Goal: Transaction & Acquisition: Purchase product/service

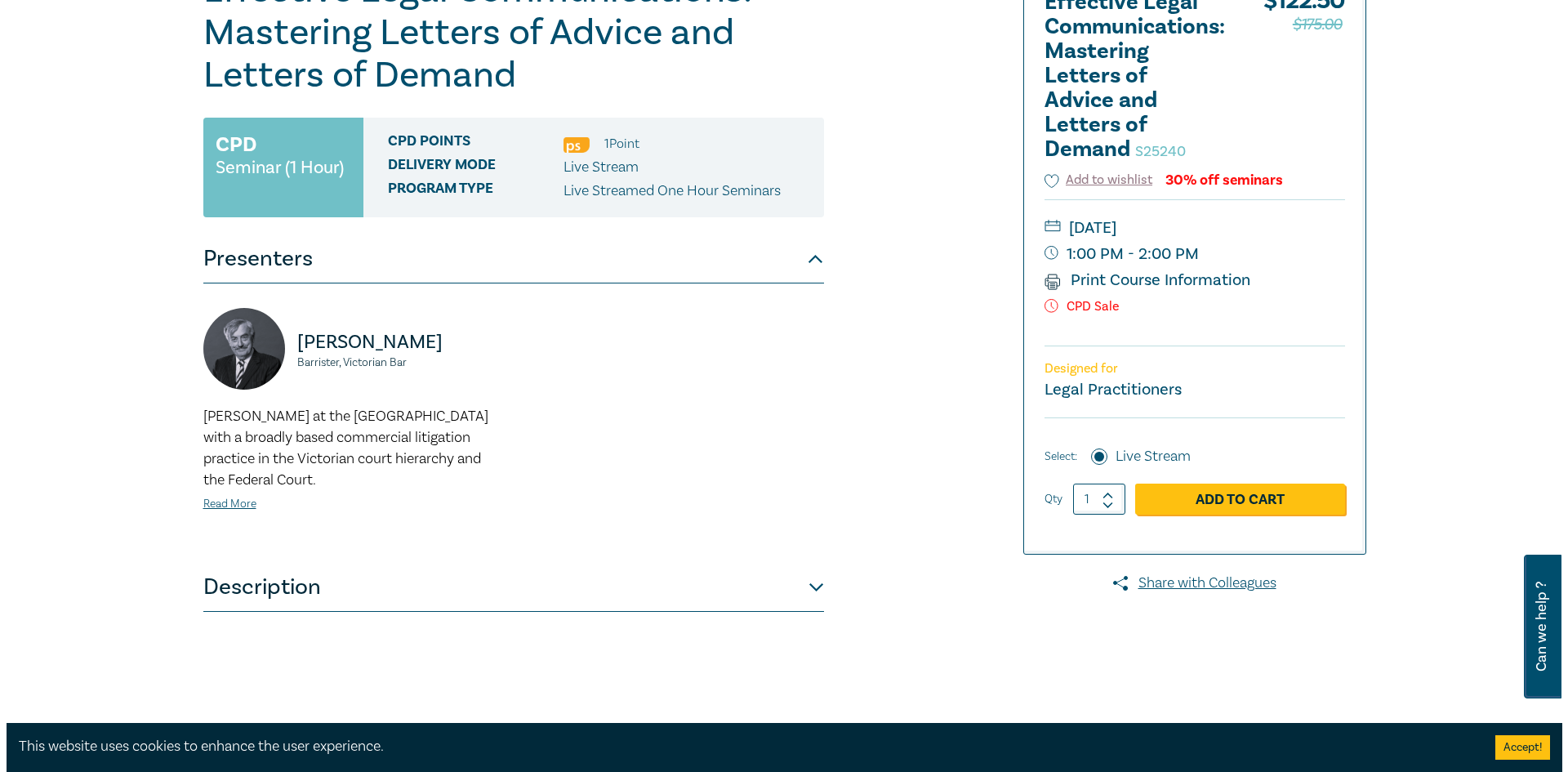
scroll to position [326, 0]
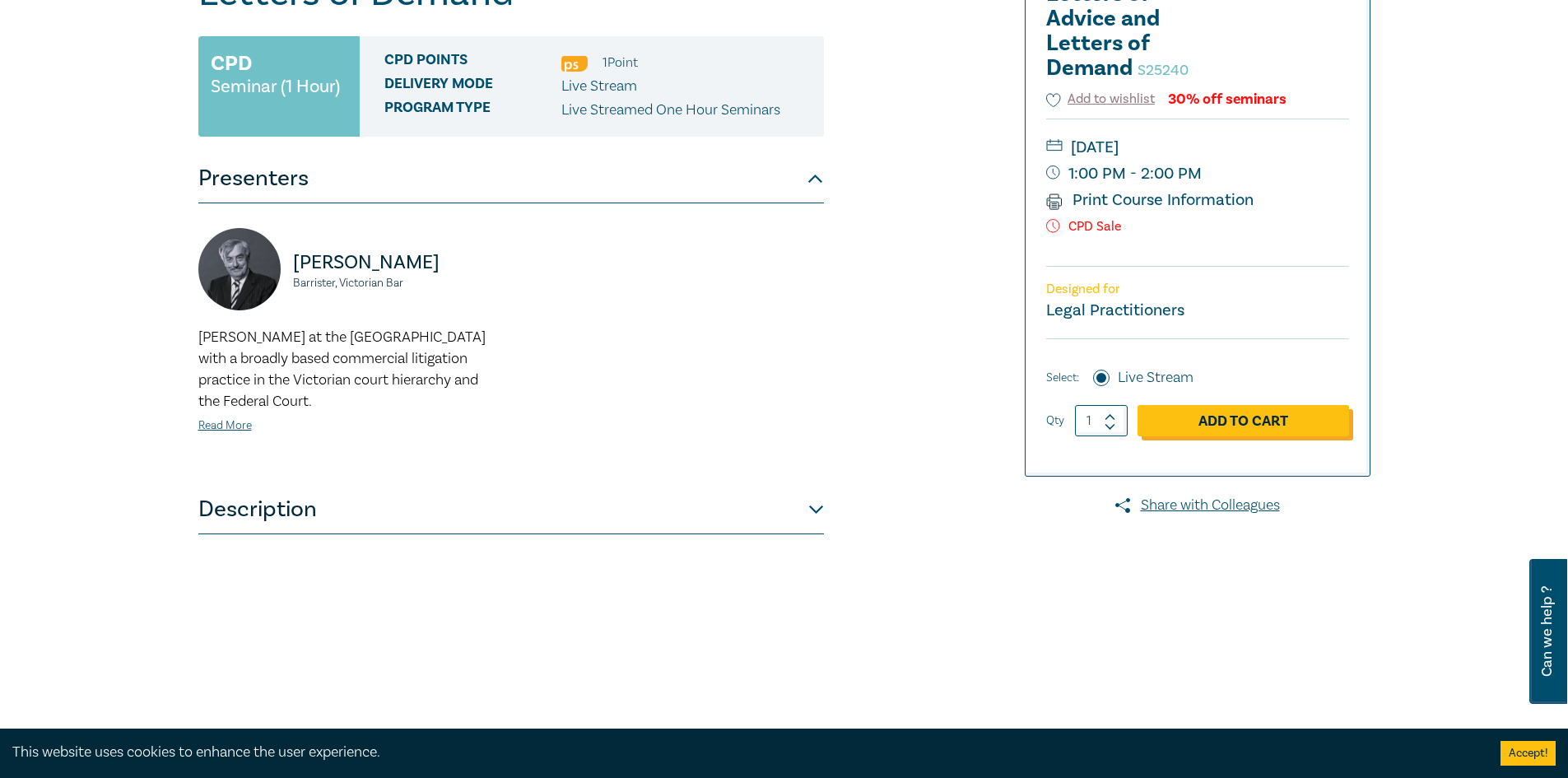
click at [1168, 414] on link "Add to Cart" at bounding box center [1243, 420] width 211 height 31
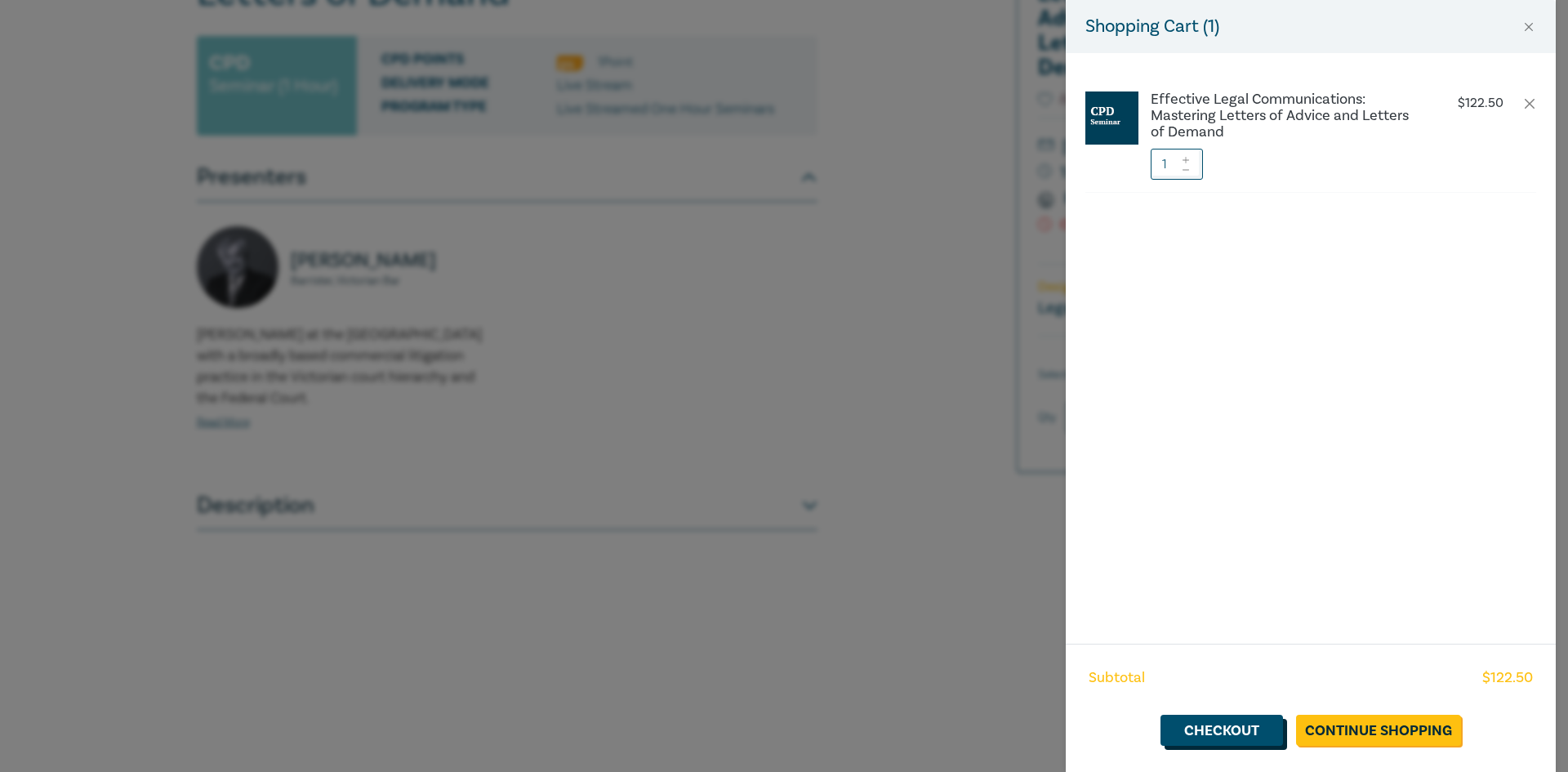
click at [1247, 735] on link "Checkout" at bounding box center [1222, 731] width 123 height 31
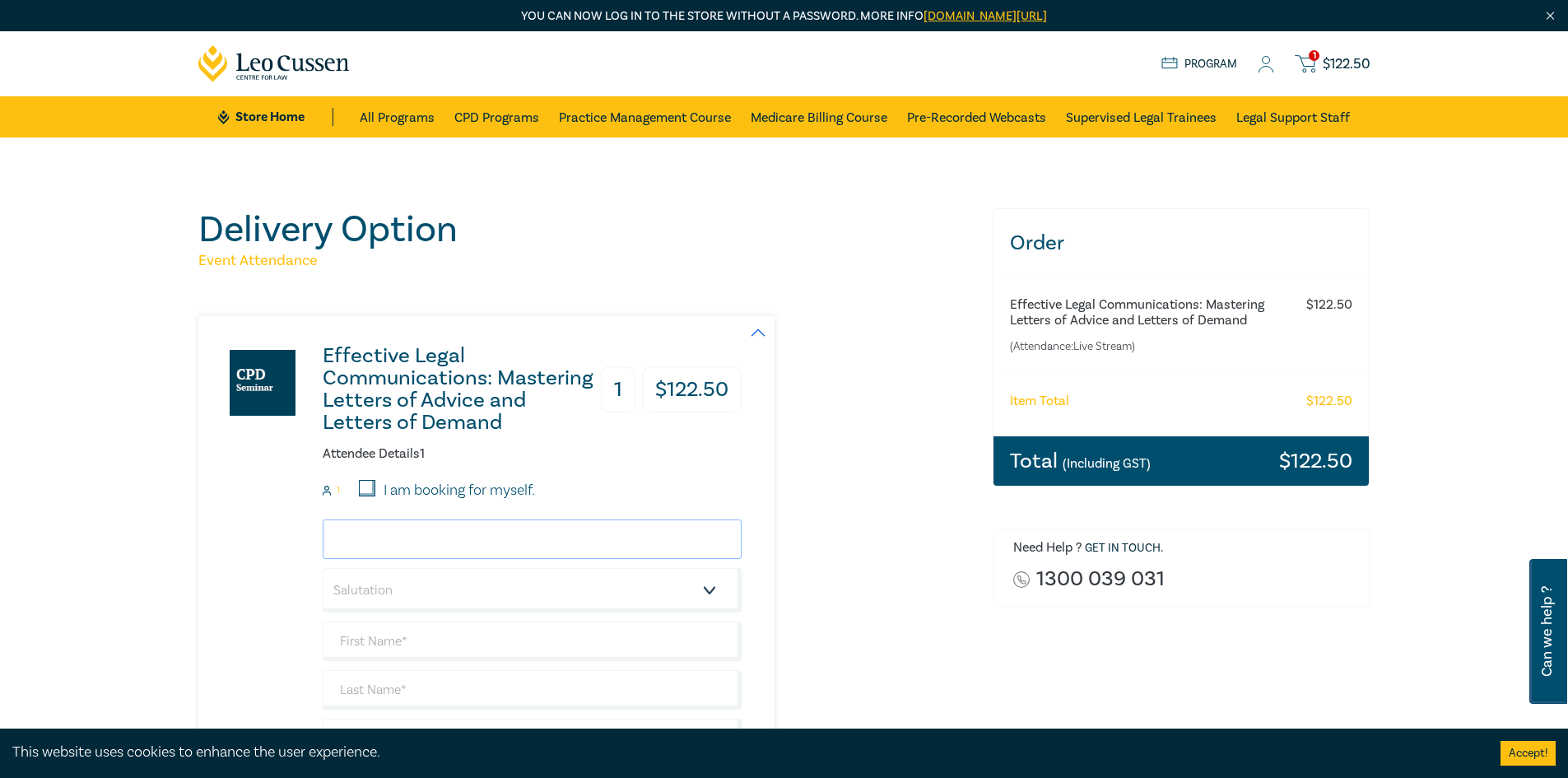
click at [486, 542] on input "email" at bounding box center [533, 539] width 419 height 39
type input "leigh.nikolakis@aandi.com.au"
select select "Mr."
type input "[PERSON_NAME]"
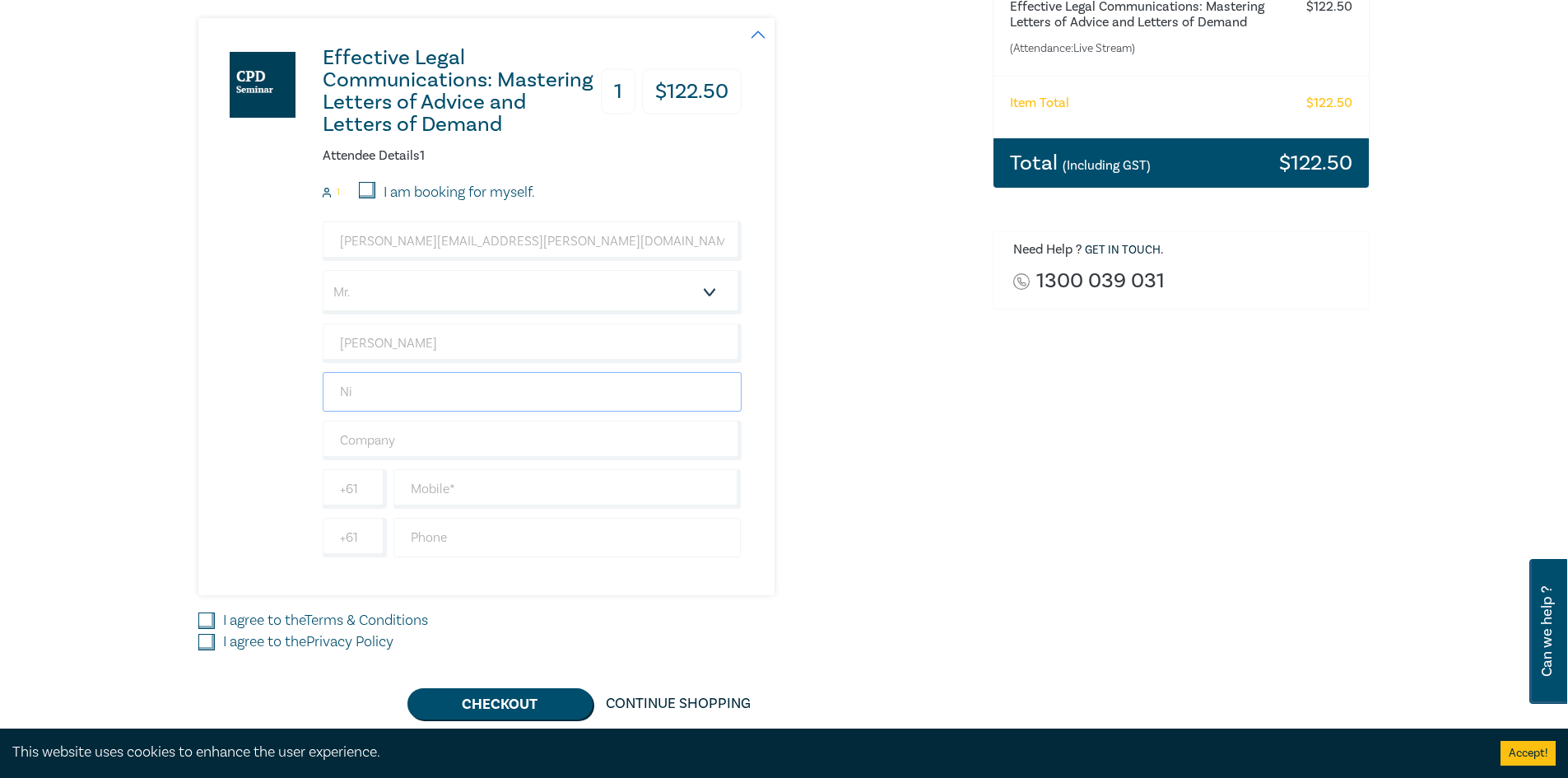
scroll to position [329, 0]
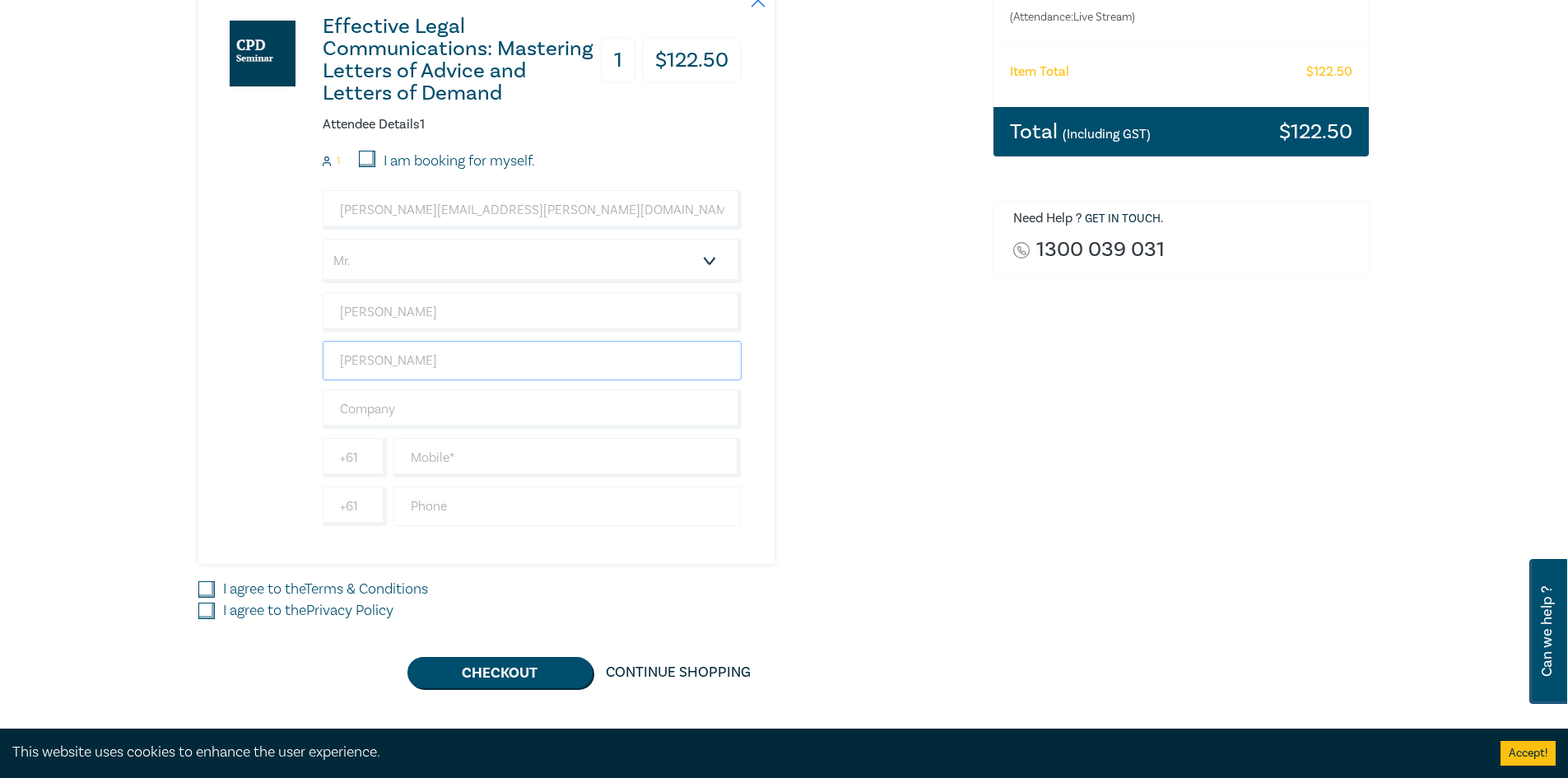
type input "[PERSON_NAME]"
type input "AANDI Lawyers"
type input "459108395"
click at [203, 595] on input "I agree to the Terms & Conditions" at bounding box center [206, 589] width 17 height 17
checkbox input "true"
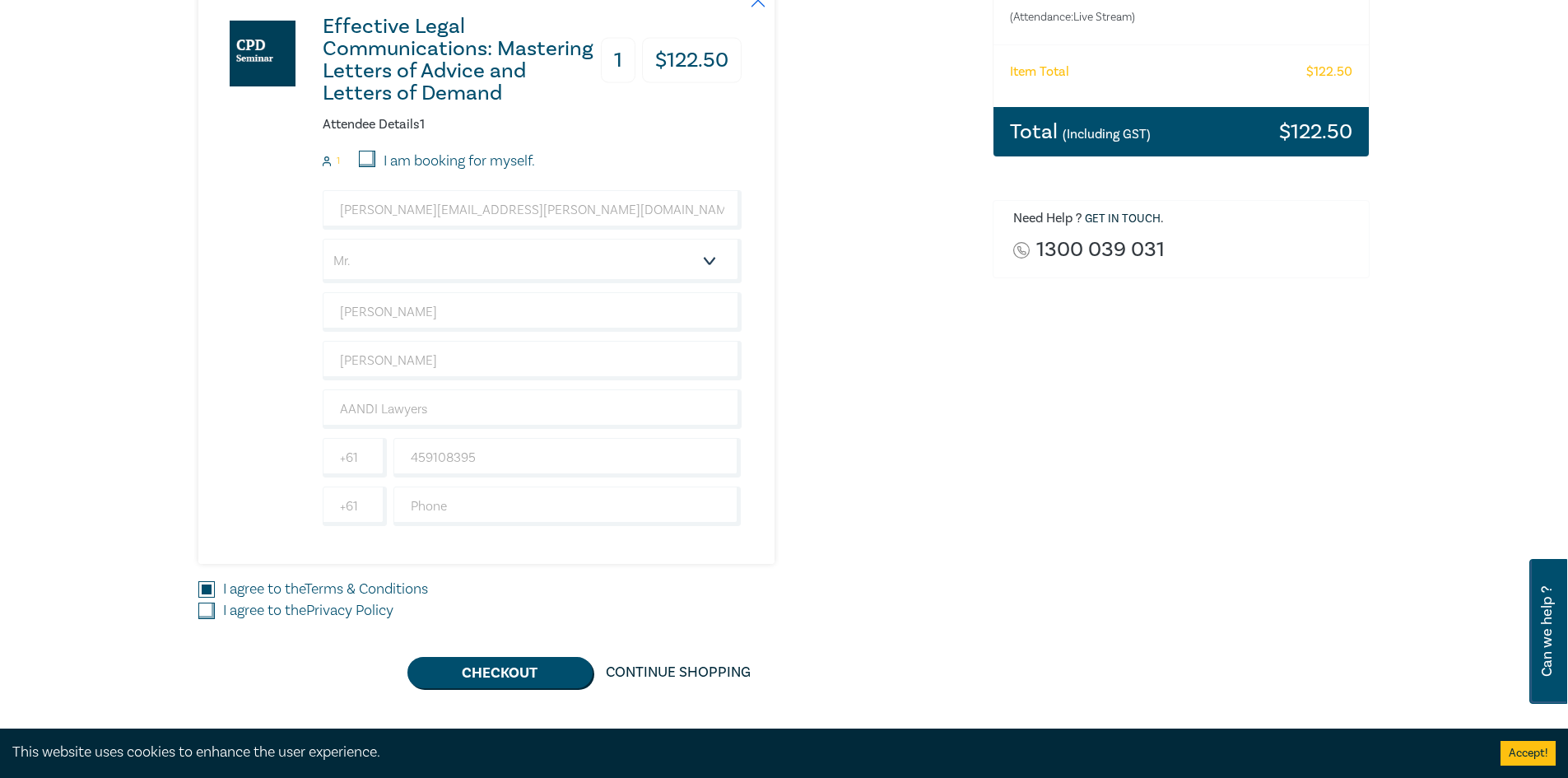
click at [201, 605] on input "I agree to the Privacy Policy" at bounding box center [206, 611] width 17 height 17
checkbox input "true"
click at [492, 666] on button "Checkout" at bounding box center [499, 673] width 185 height 31
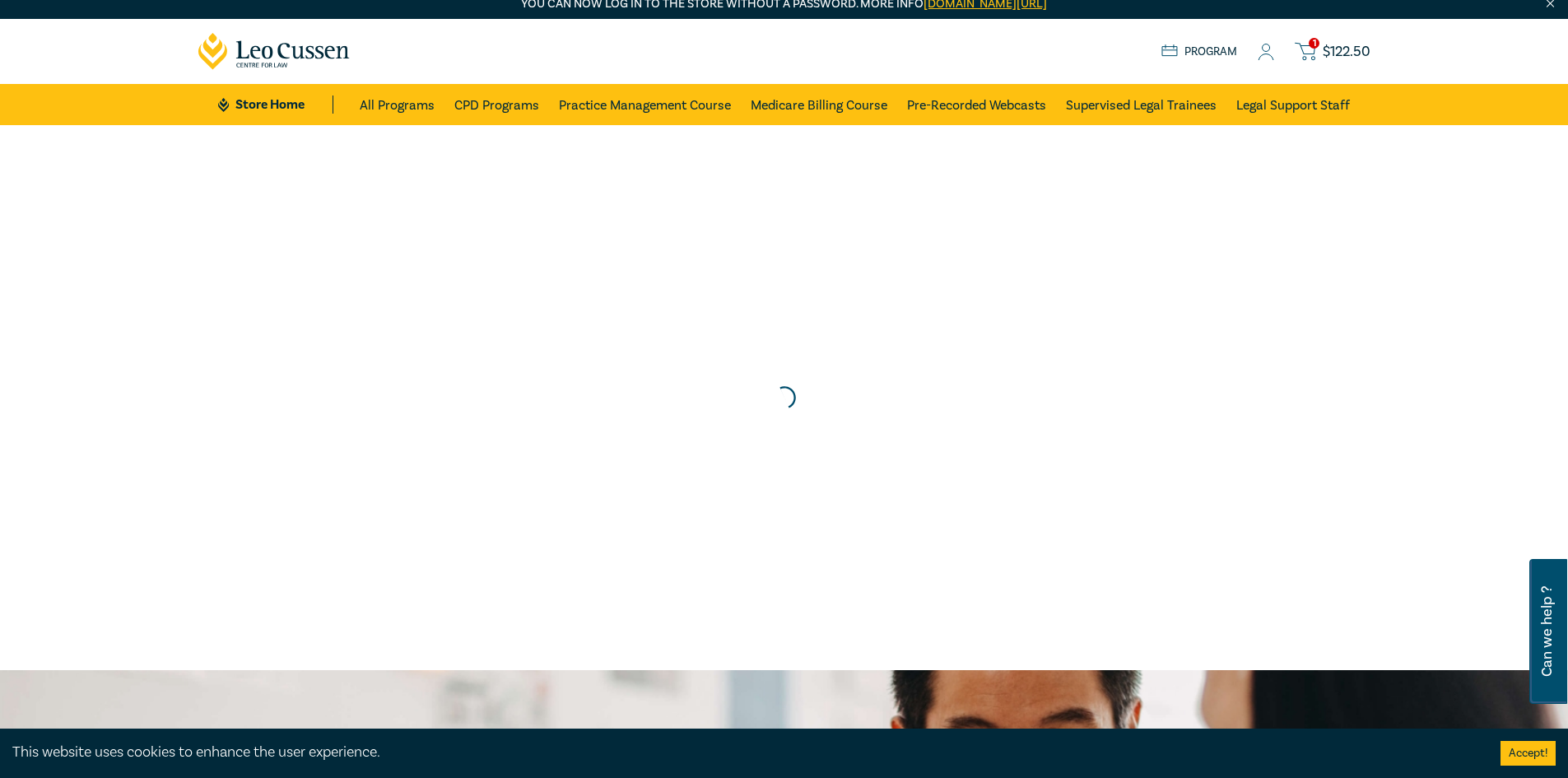
scroll to position [0, 0]
